Goal: Task Accomplishment & Management: Manage account settings

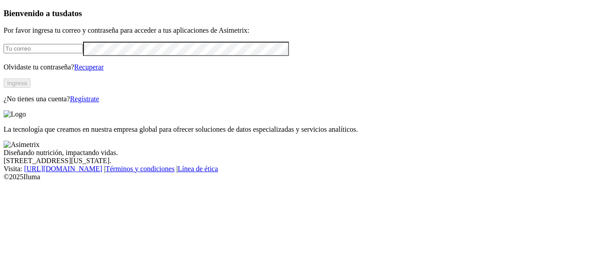
type input "[PERSON_NAME][EMAIL_ADDRESS][PERSON_NAME][DOMAIN_NAME]"
click at [31, 88] on button "Ingresa" at bounding box center [17, 83] width 27 height 9
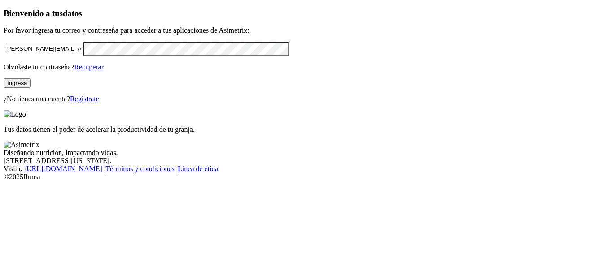
click at [83, 53] on input "[PERSON_NAME][EMAIL_ADDRESS][PERSON_NAME][DOMAIN_NAME]" at bounding box center [43, 48] width 79 height 9
type input "camila.giraldo@finca.co"
click at [31, 88] on button "Ingresa" at bounding box center [17, 83] width 27 height 9
